Goal: Transaction & Acquisition: Purchase product/service

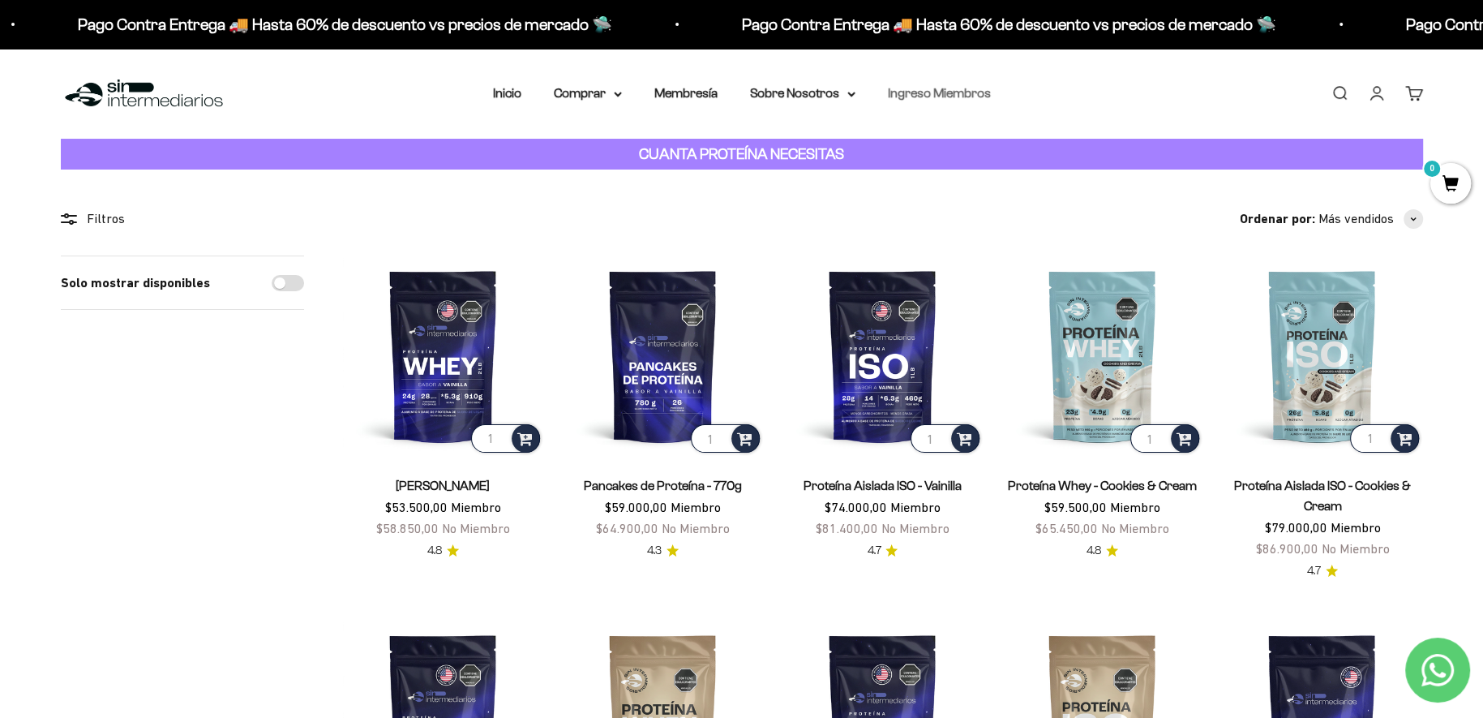
click at [958, 92] on link "Ingreso Miembros" at bounding box center [939, 93] width 103 height 14
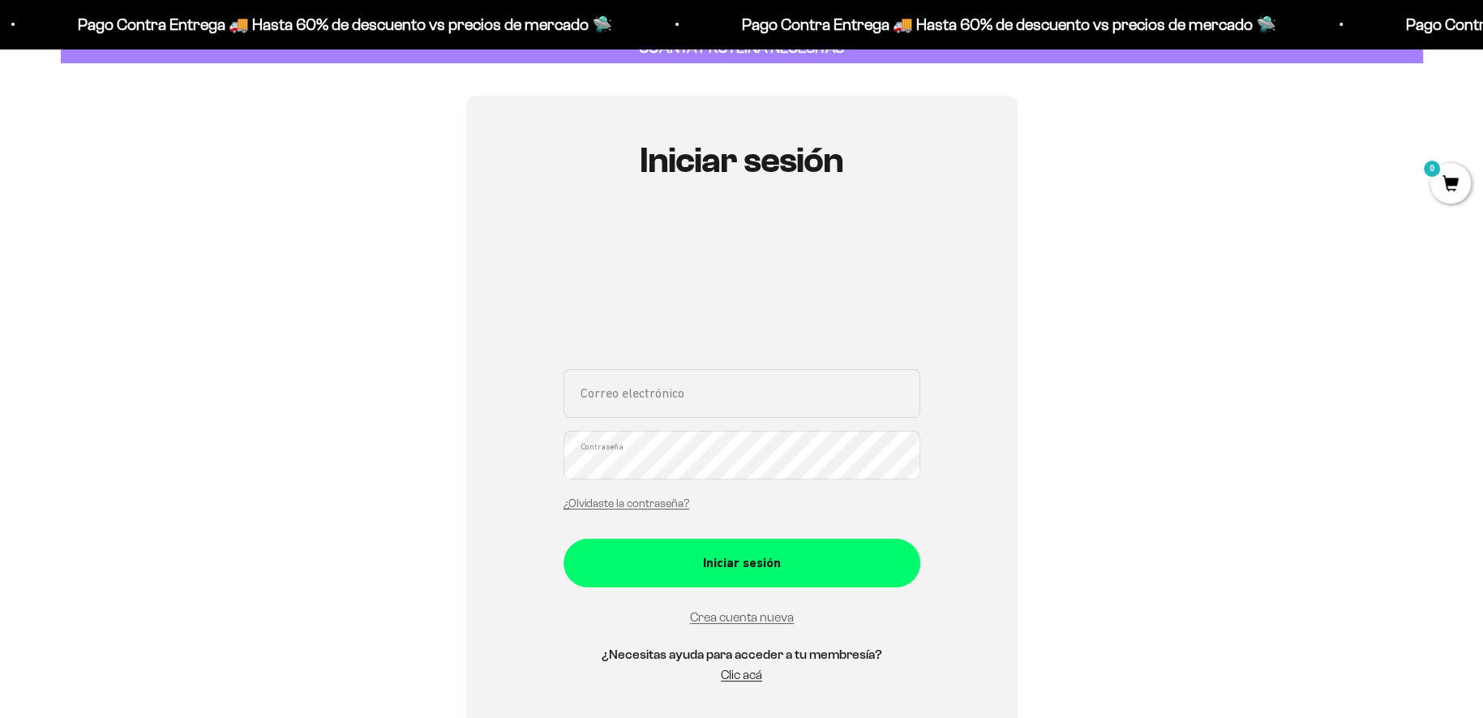
scroll to position [126, 0]
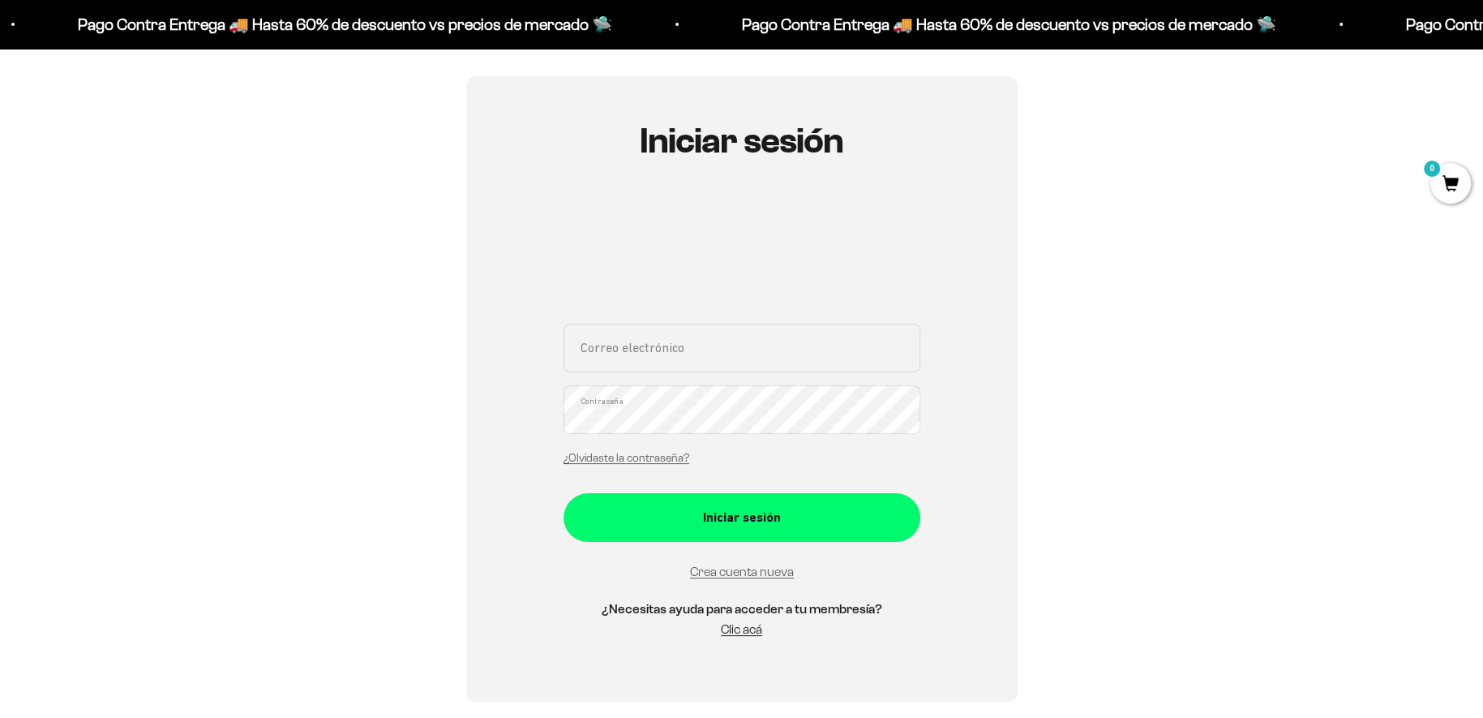
click at [755, 359] on input "Correo electrónico" at bounding box center [742, 348] width 357 height 49
type input "realpe.david2631@gmail.com"
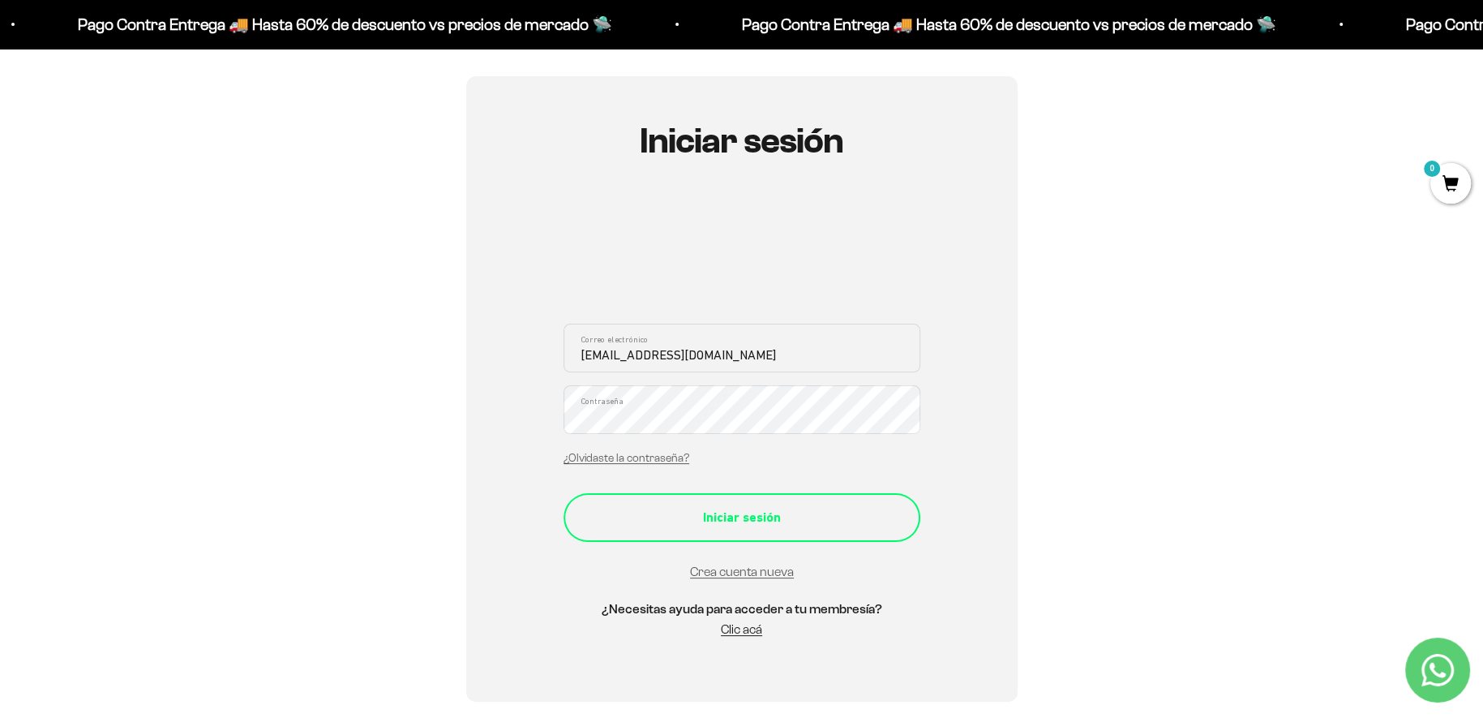
click at [747, 502] on button "Iniciar sesión" at bounding box center [742, 517] width 357 height 49
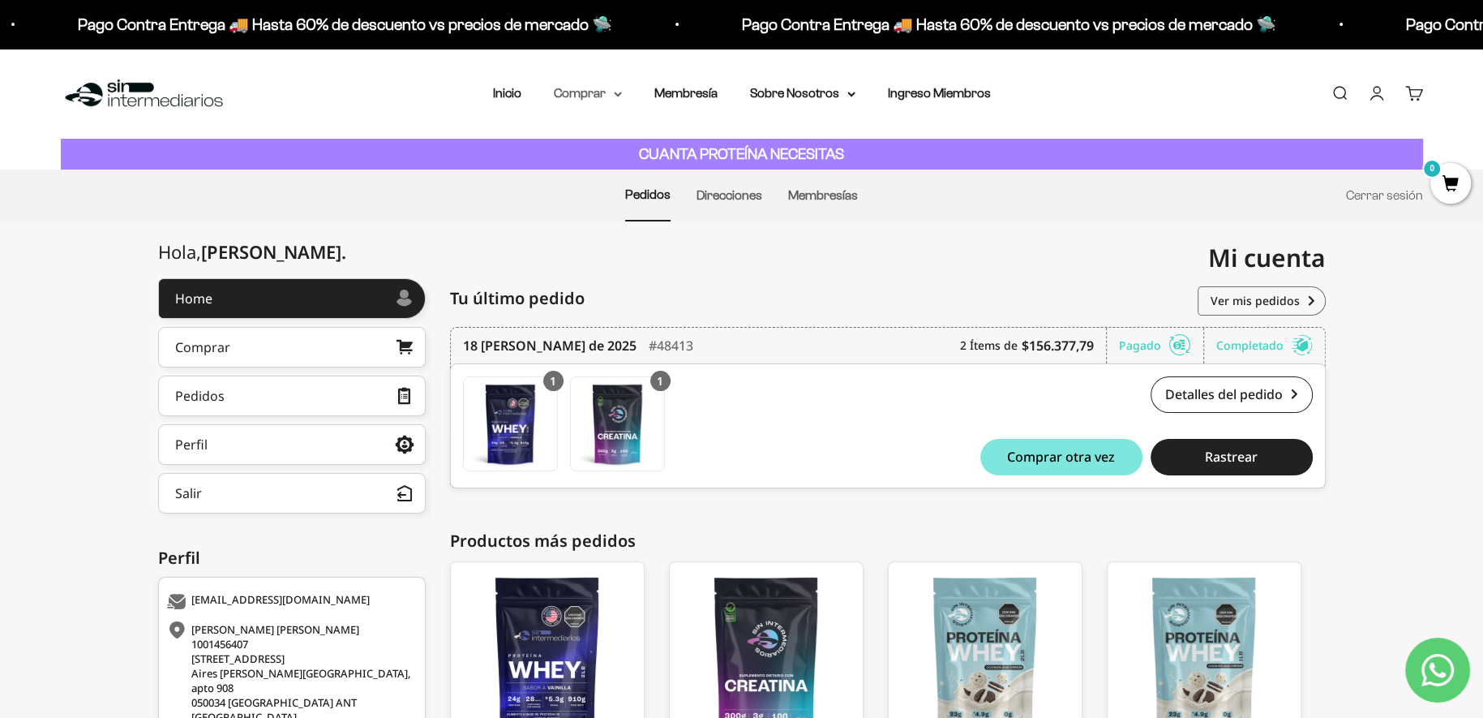
click at [594, 94] on summary "Comprar" at bounding box center [588, 93] width 68 height 21
click at [626, 145] on summary "Proteínas" at bounding box center [631, 145] width 134 height 21
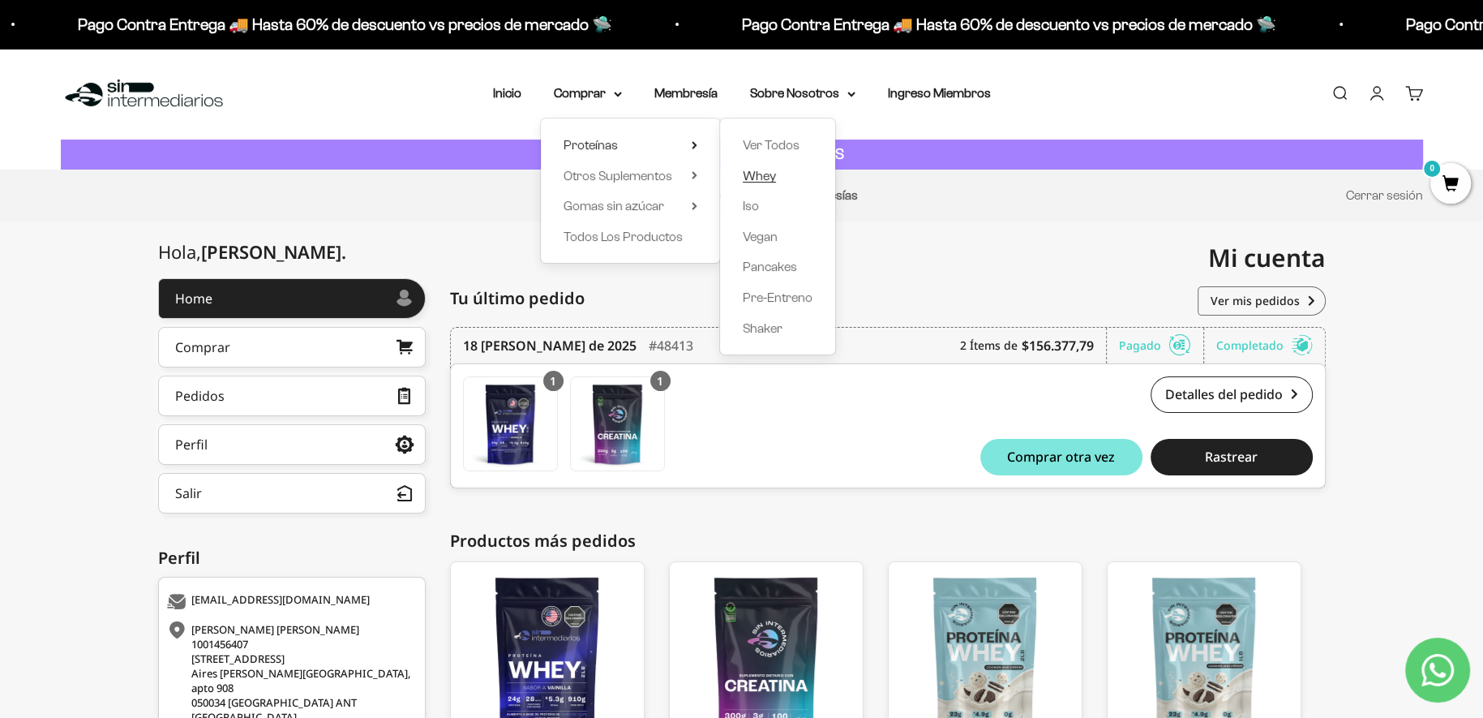
click at [766, 178] on span "Whey" at bounding box center [759, 176] width 33 height 14
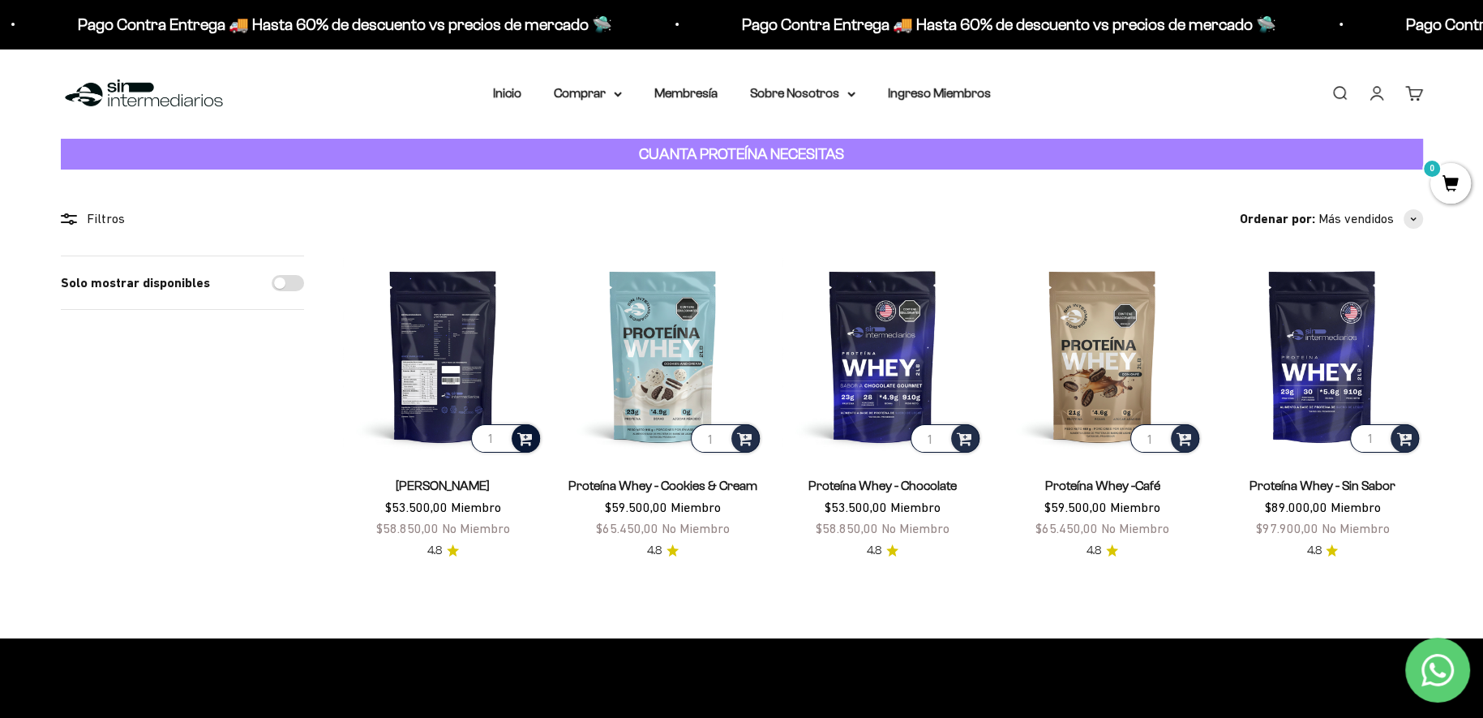
click at [530, 444] on span at bounding box center [524, 437] width 15 height 19
click at [492, 397] on span "Vainilla / 2 libras (910g)" at bounding box center [444, 395] width 98 height 12
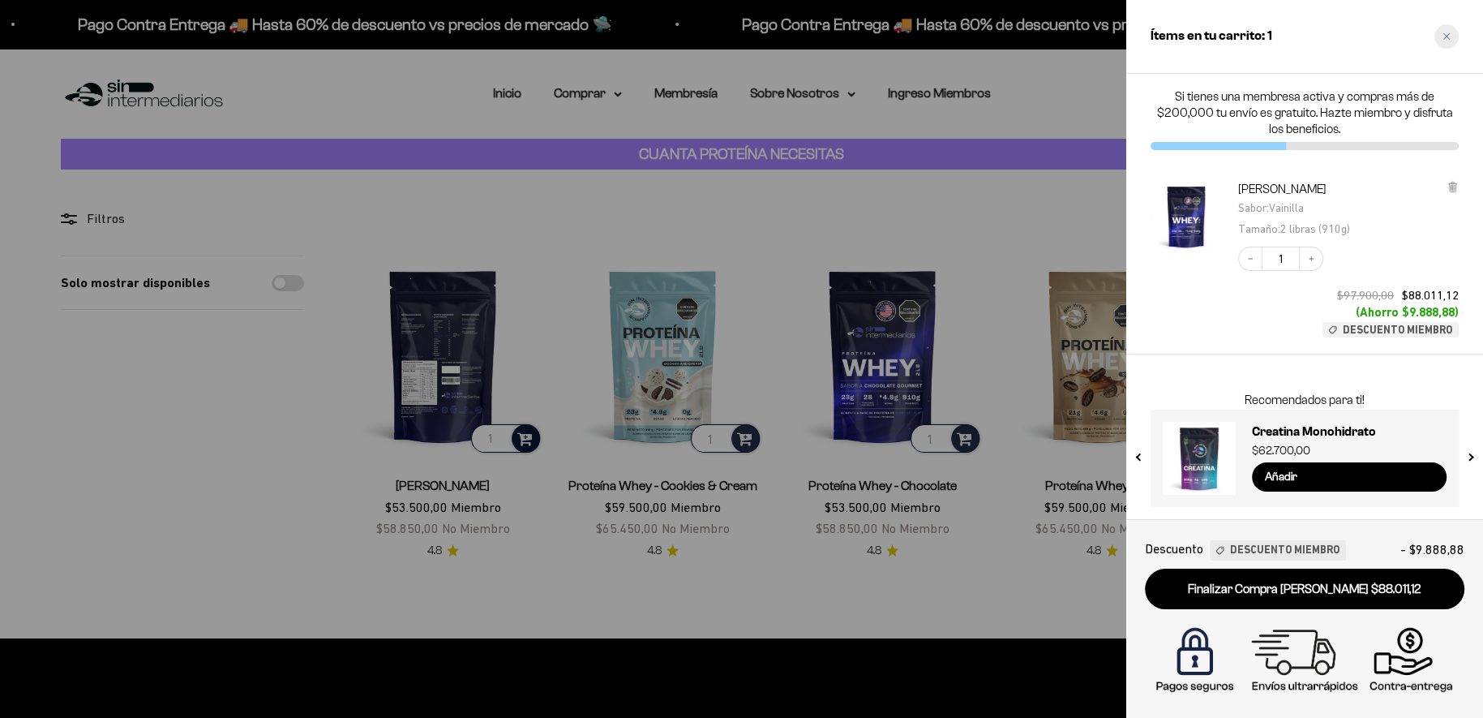
click at [1440, 45] on div "Close cart" at bounding box center [1447, 36] width 24 height 24
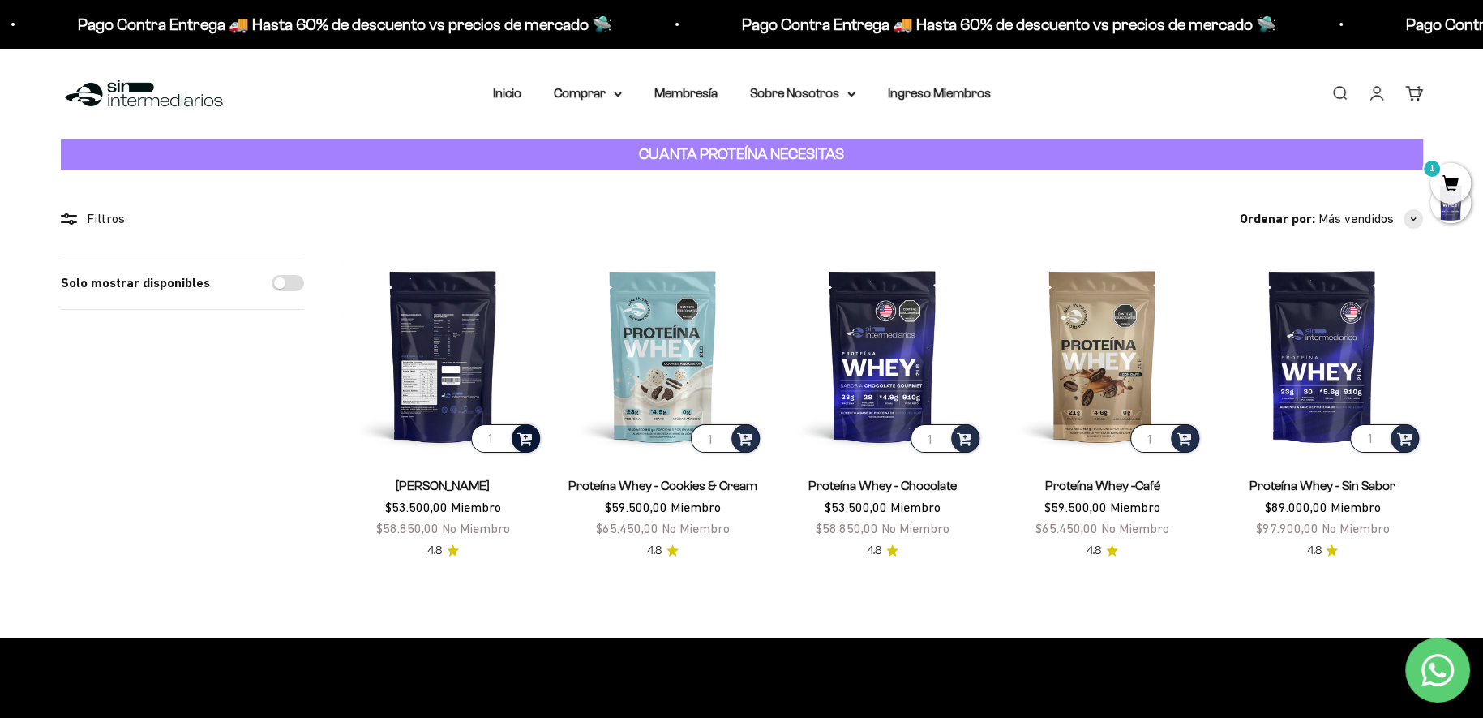
click at [528, 441] on span at bounding box center [524, 437] width 15 height 19
click at [497, 412] on span "Vainilla / 5 libras (2280g)" at bounding box center [443, 415] width 107 height 12
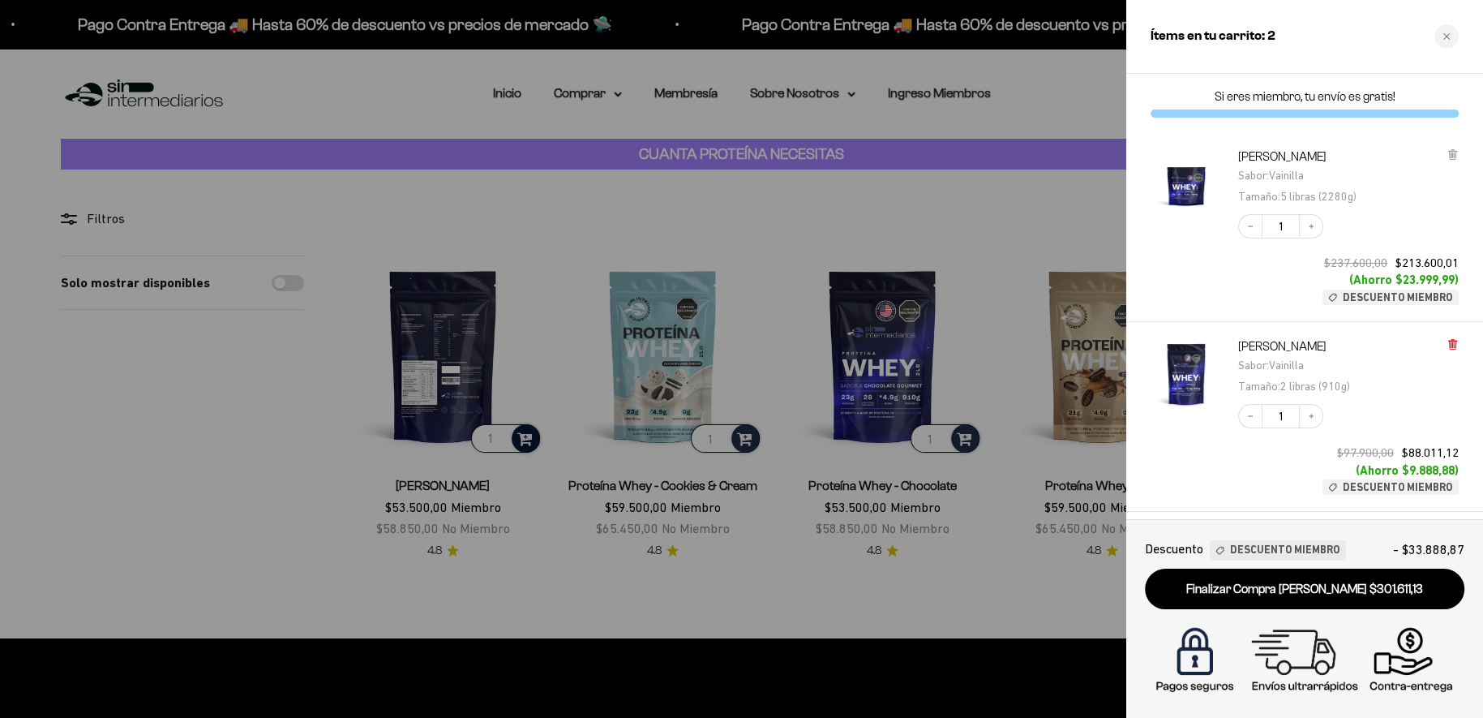
click at [1448, 345] on icon at bounding box center [1453, 344] width 12 height 12
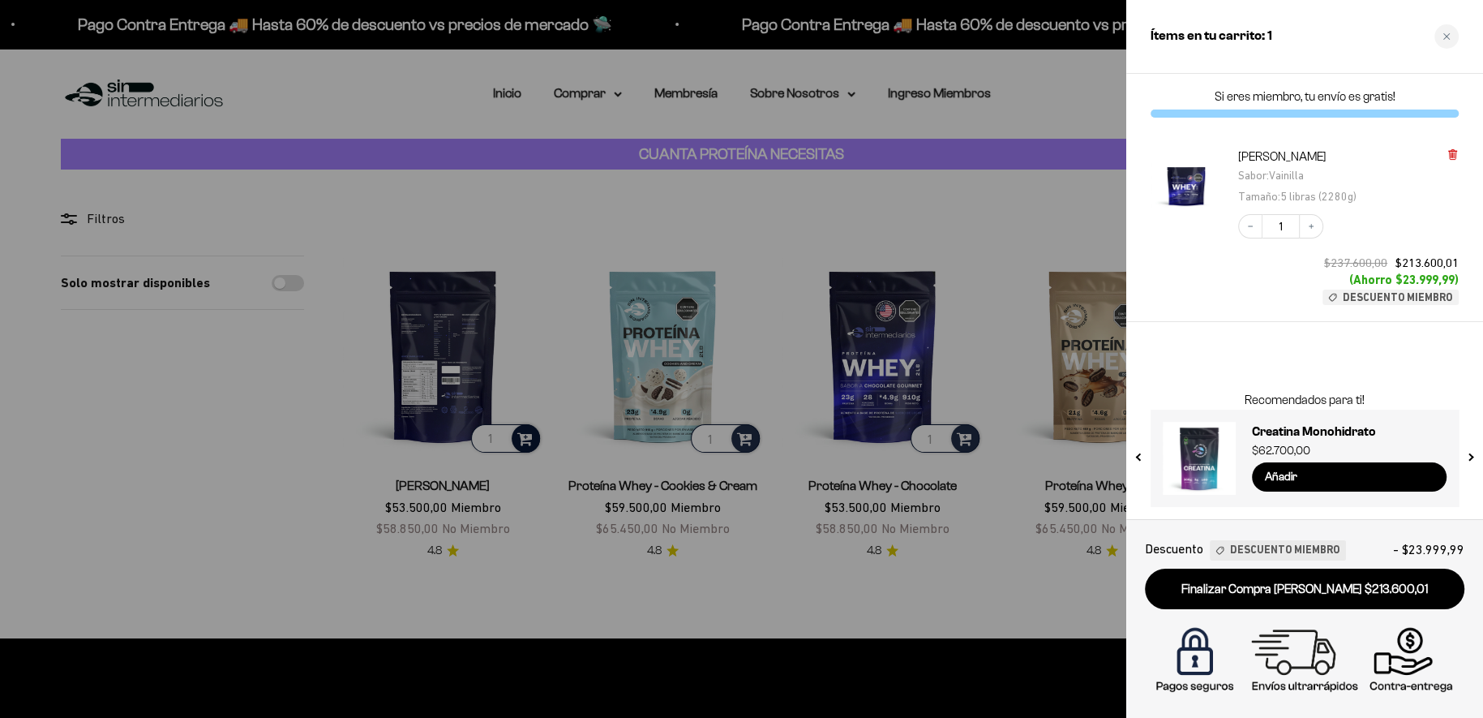
click at [1453, 157] on icon at bounding box center [1452, 155] width 6 height 8
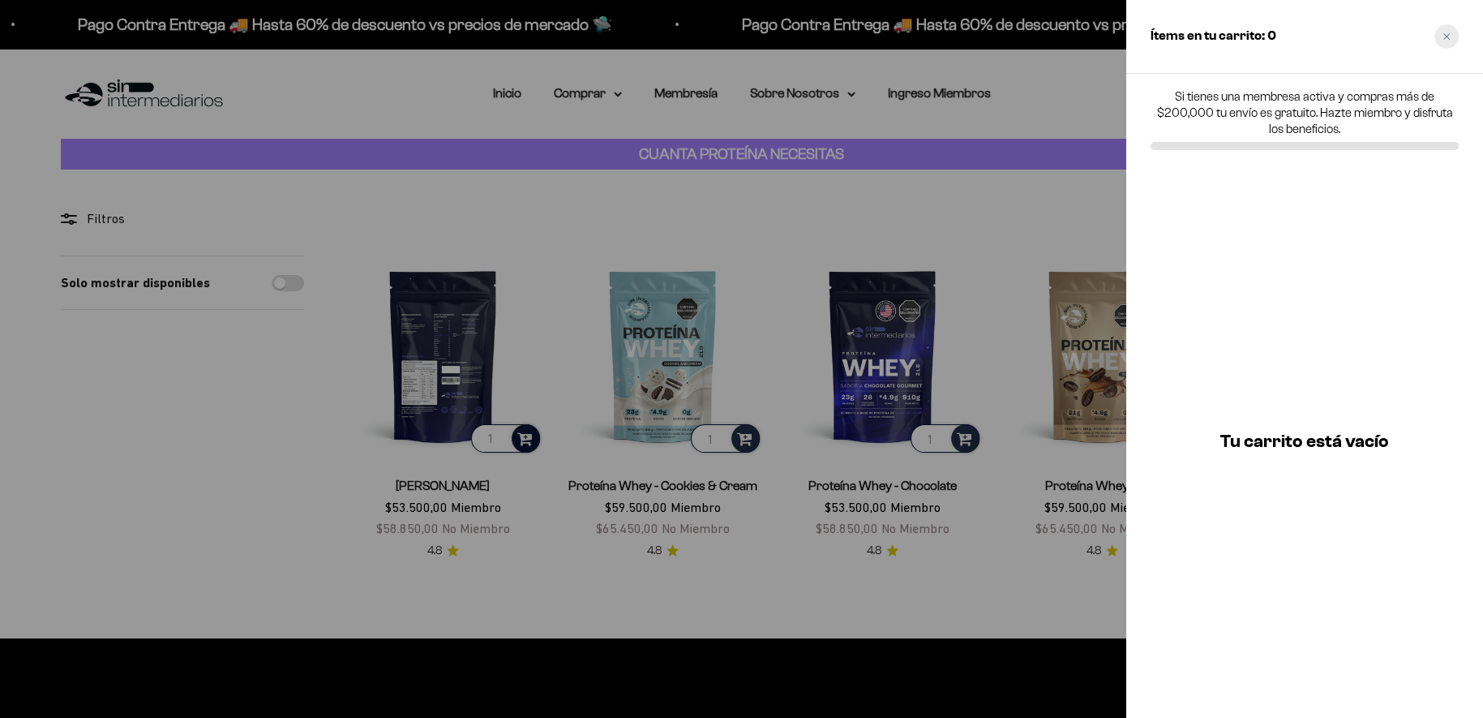
click at [1445, 43] on div "Close cart" at bounding box center [1447, 36] width 24 height 24
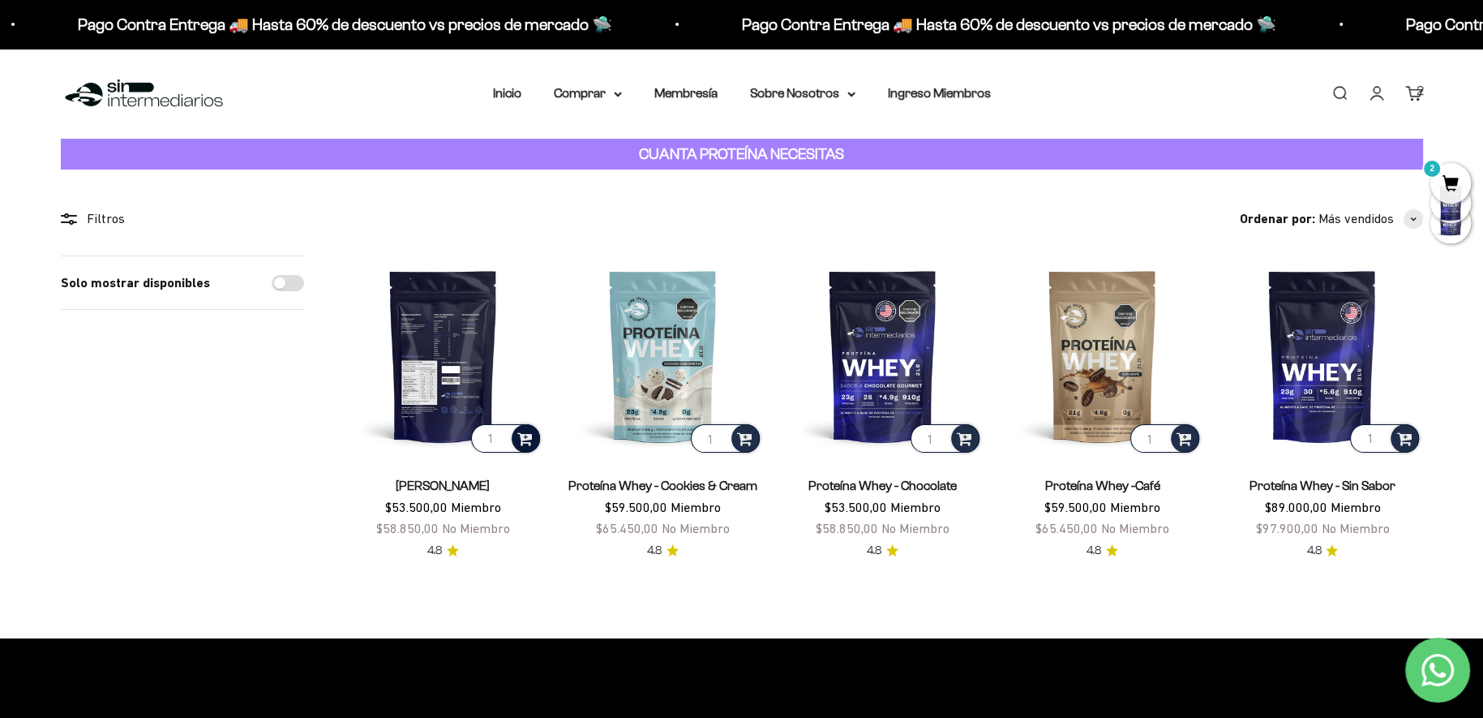
click at [534, 434] on div at bounding box center [526, 438] width 28 height 28
click at [493, 393] on span "Vainilla / 2 libras (910g)" at bounding box center [444, 395] width 98 height 12
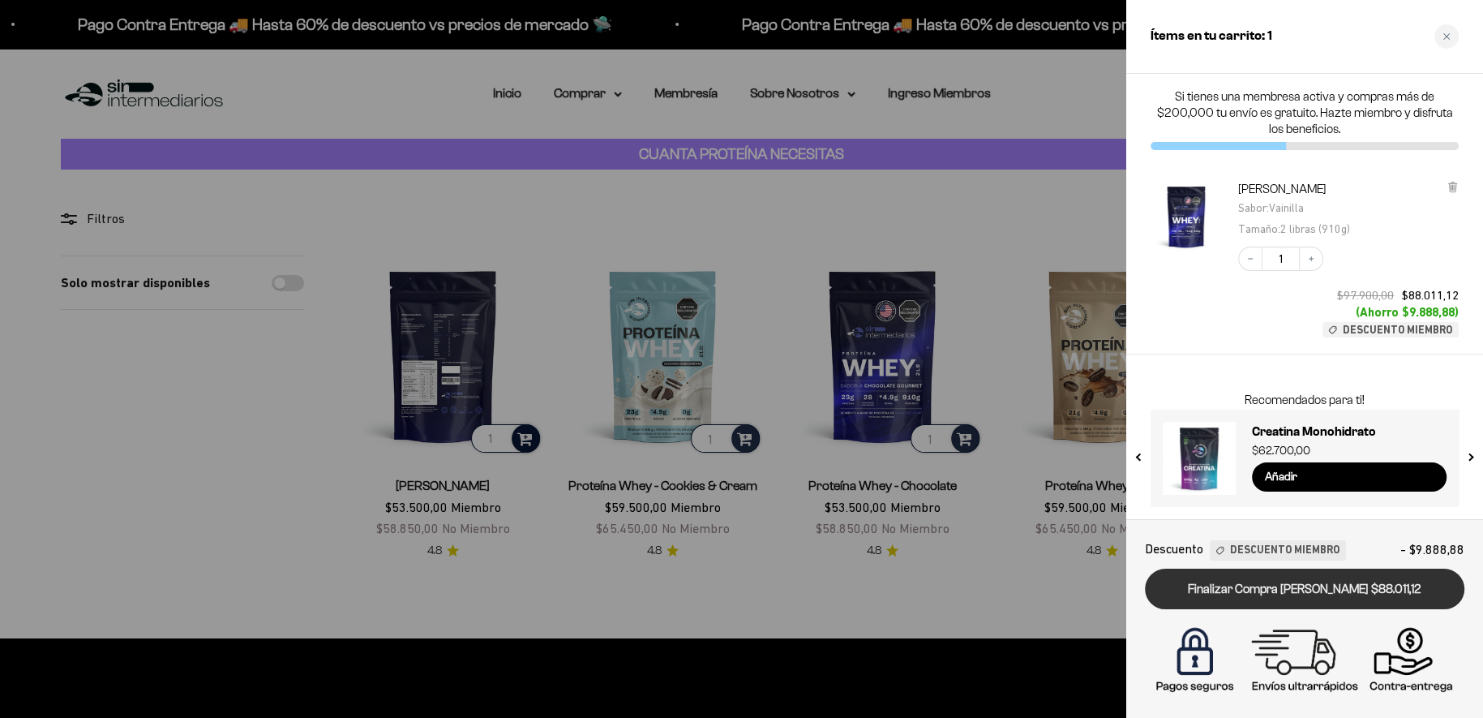
click at [1364, 594] on link "Finalizar Compra Segura $88.011,12" at bounding box center [1305, 589] width 320 height 41
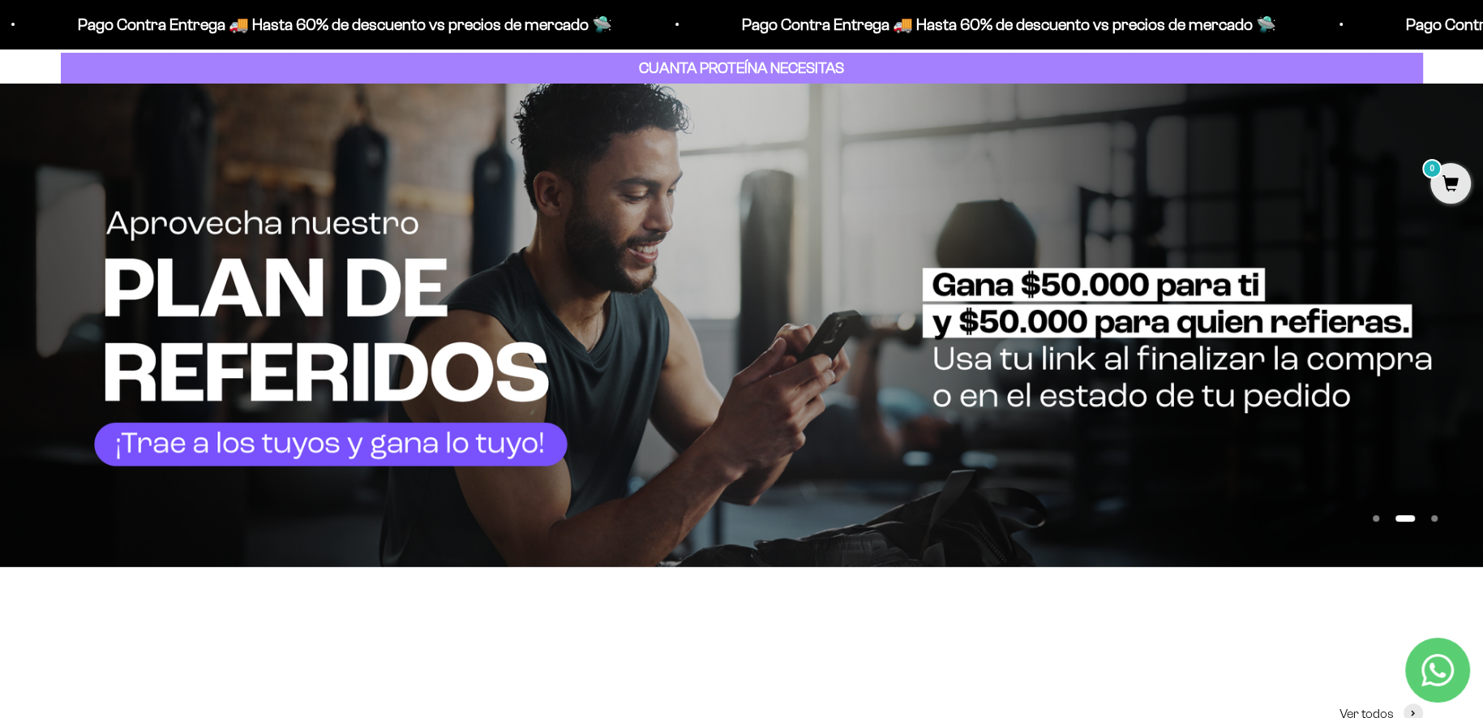
scroll to position [88, 0]
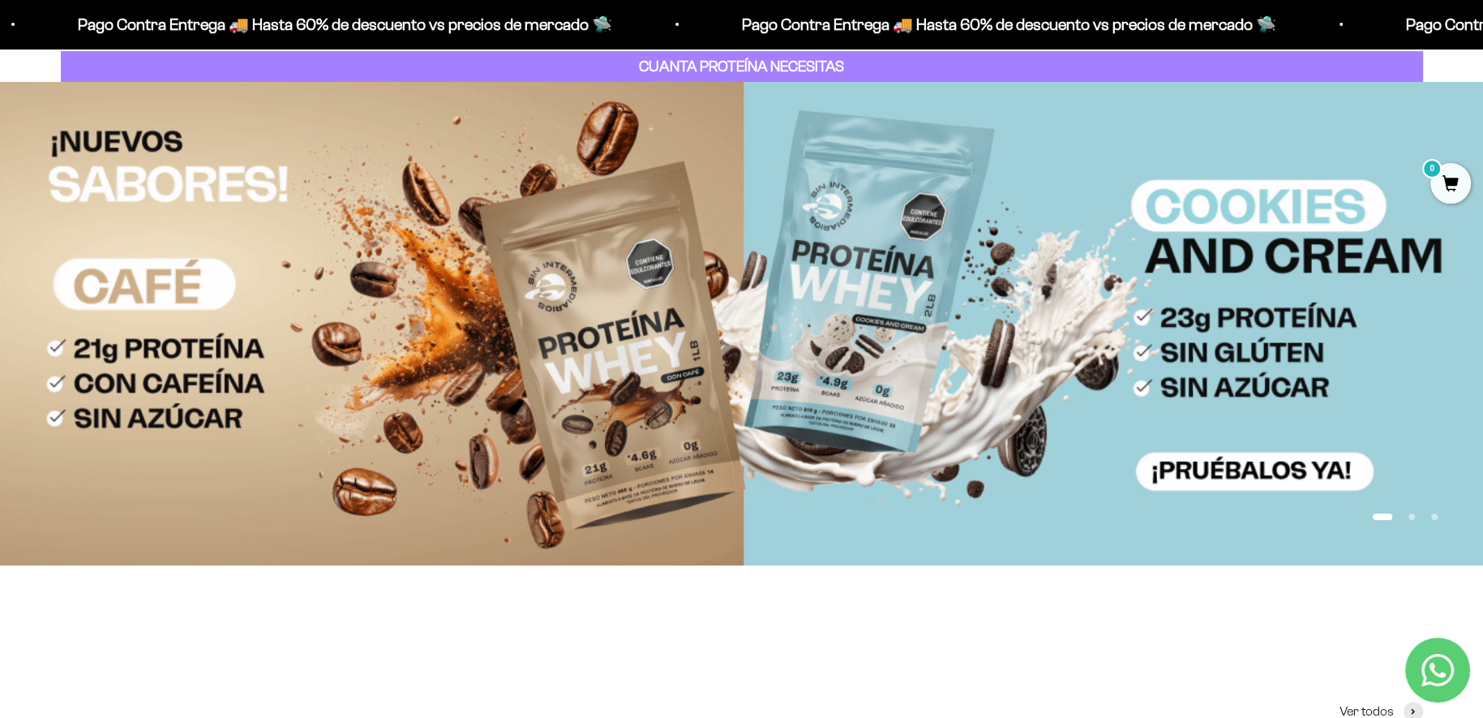
click at [1409, 514] on button "Ir al artículo 2" at bounding box center [1412, 516] width 6 height 6
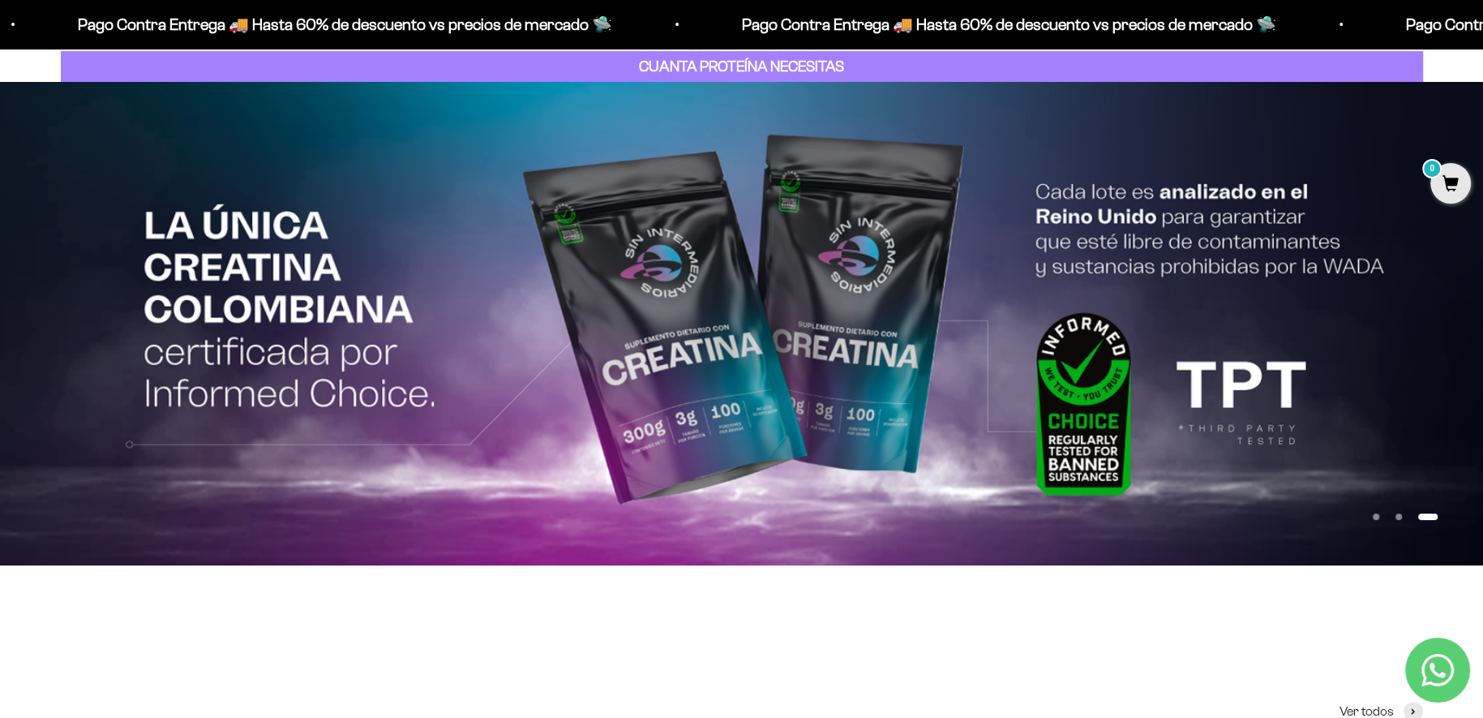
click at [1432, 515] on button "Ir al artículo 3" at bounding box center [1427, 516] width 19 height 6
